Goal: Task Accomplishment & Management: Use online tool/utility

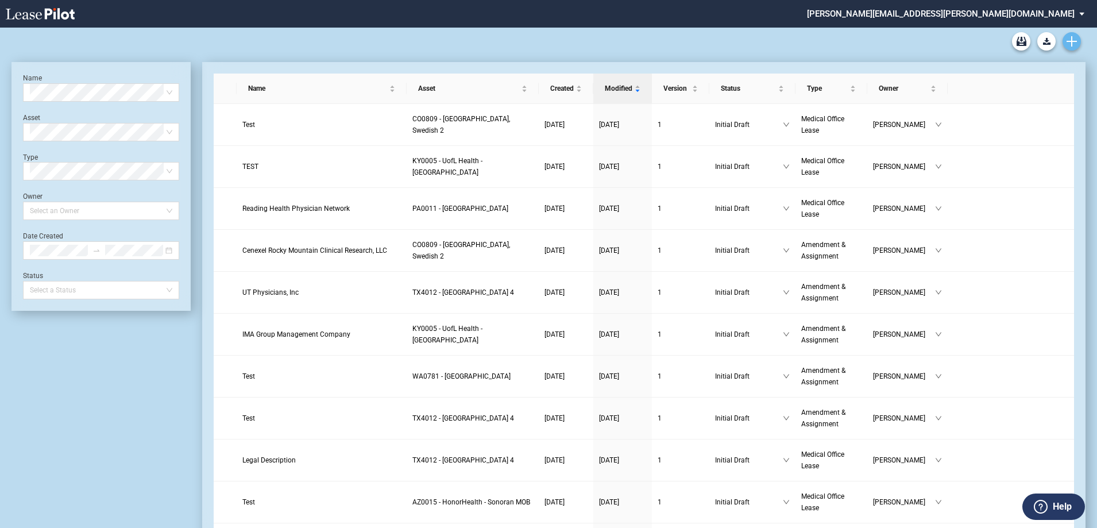
click at [1072, 39] on use "Create new document" at bounding box center [1072, 41] width 10 height 10
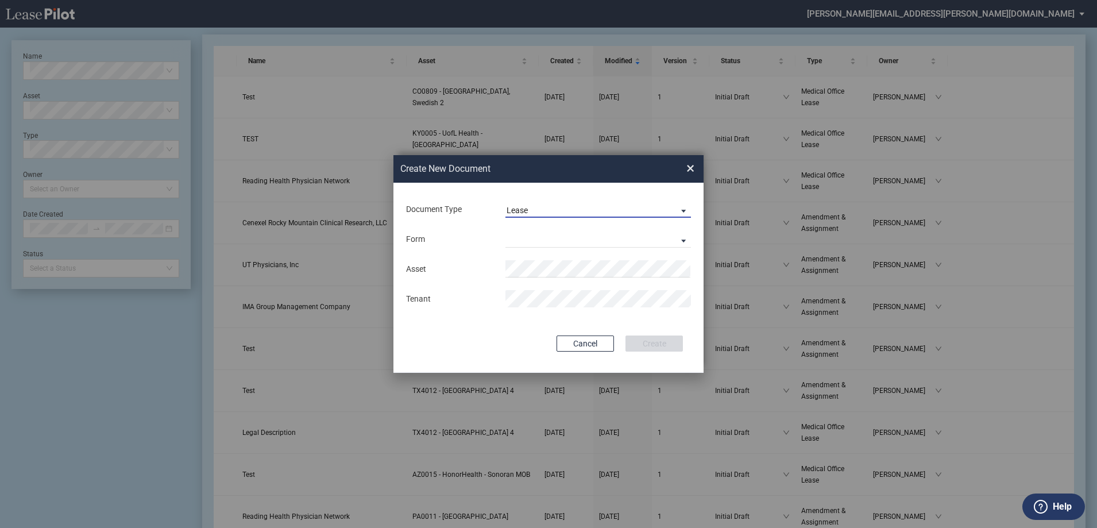
click at [543, 208] on span "Lease" at bounding box center [589, 210] width 165 height 11
click at [552, 241] on div "Amendment" at bounding box center [531, 237] width 49 height 13
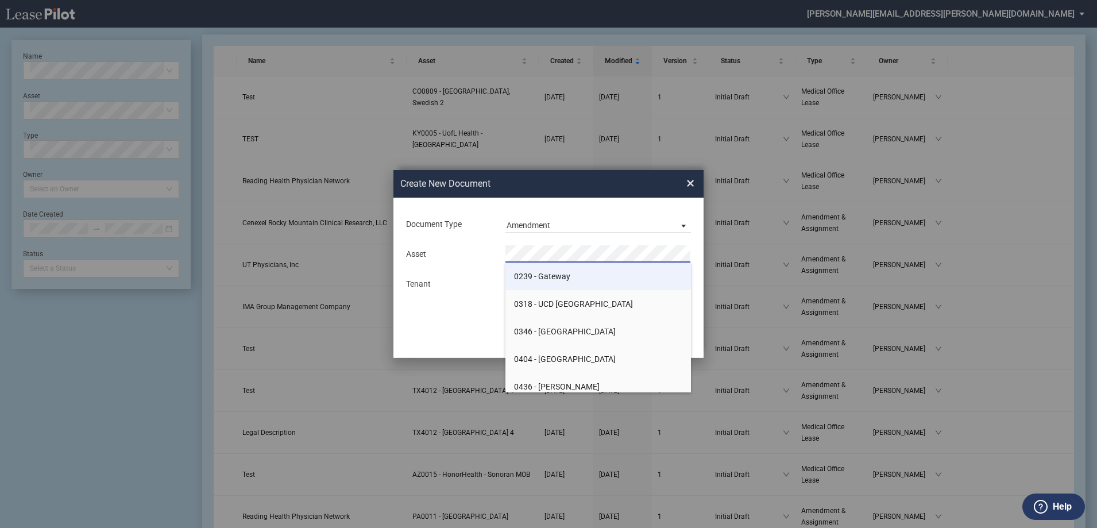
click at [552, 275] on span "0239 - Gateway" at bounding box center [542, 276] width 56 height 9
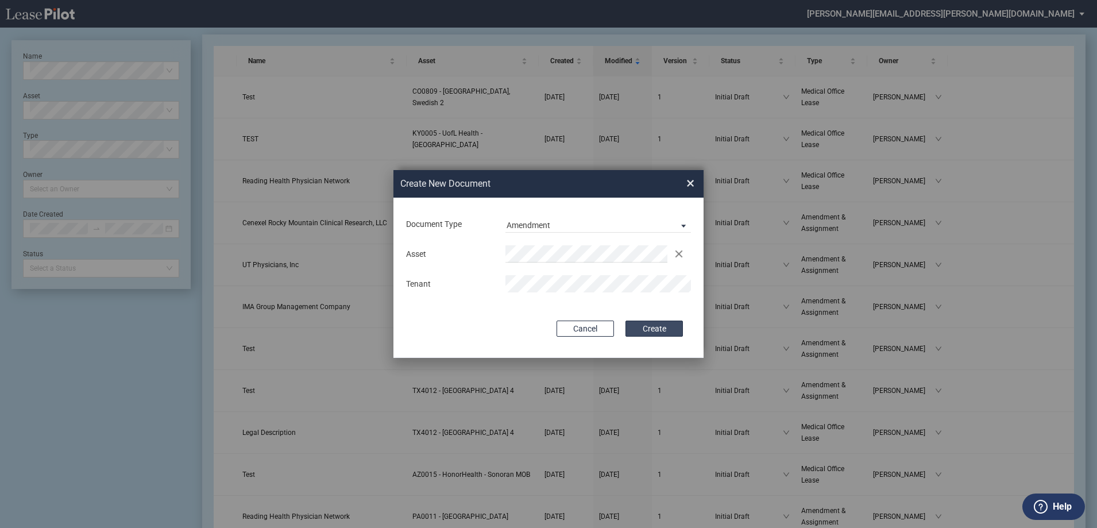
click at [664, 327] on button "Create" at bounding box center [653, 328] width 57 height 16
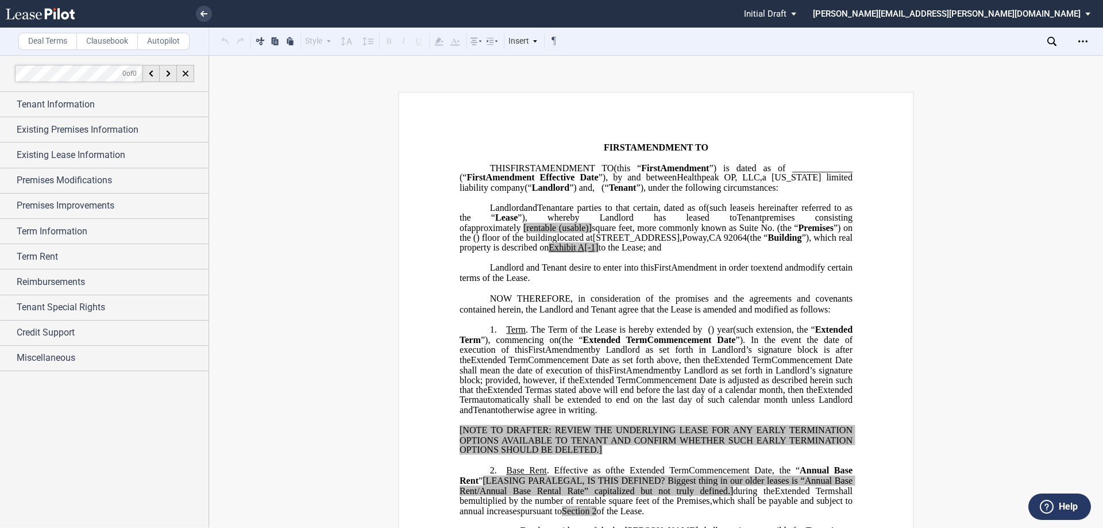
click at [113, 45] on label "Clausebook" at bounding box center [106, 41] width 61 height 17
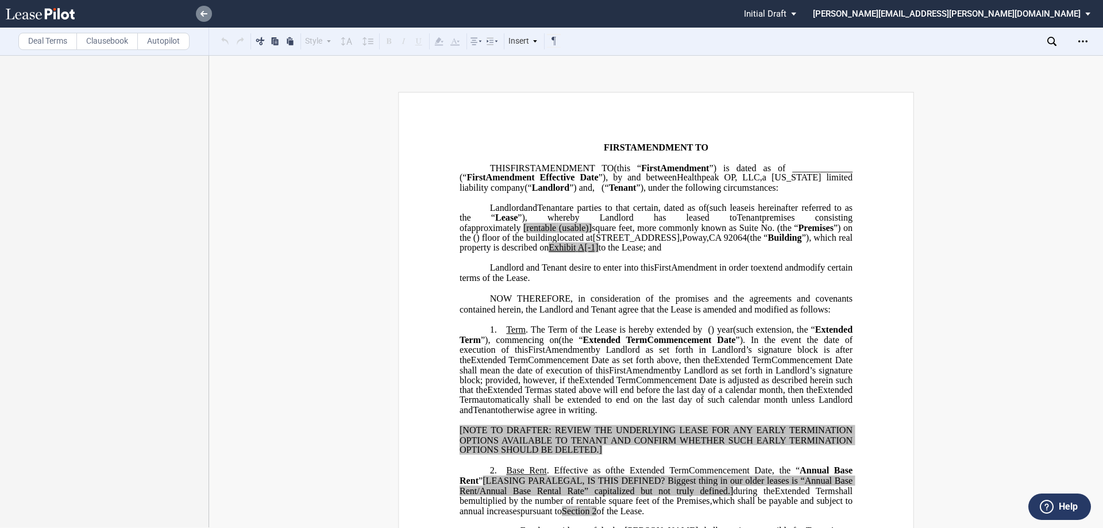
click at [199, 17] on link at bounding box center [204, 14] width 16 height 16
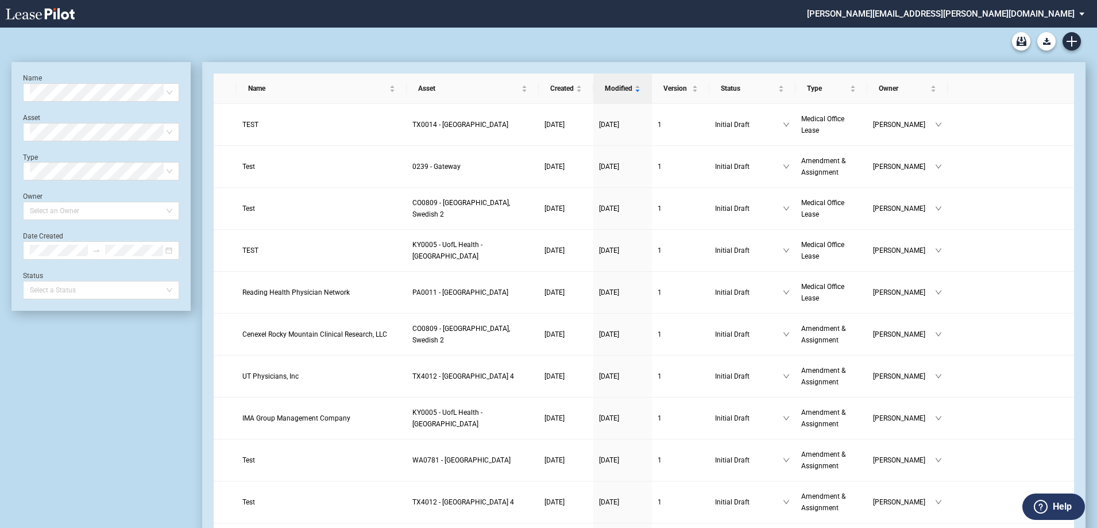
click at [594, 35] on div "Medical Office Lease Blank Form Medical Office Amendment Blank Form Medical Off…" at bounding box center [548, 42] width 1074 height 28
